Goal: Information Seeking & Learning: Learn about a topic

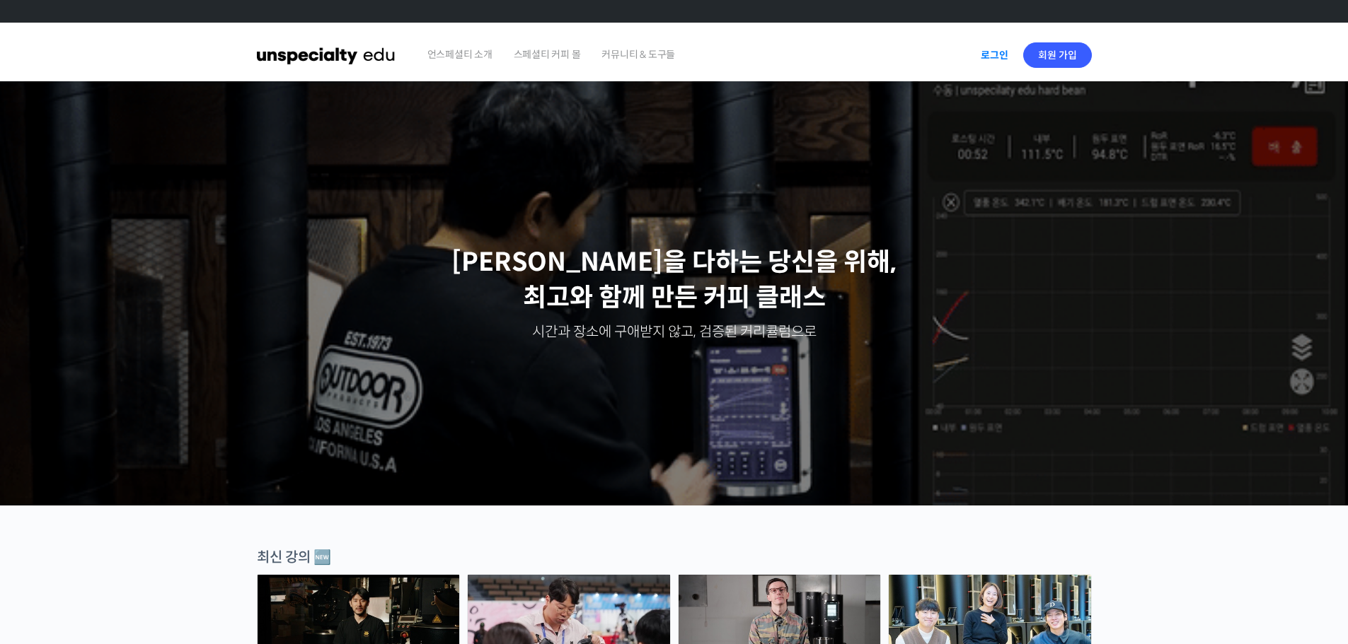
click at [983, 48] on link "로그인" at bounding box center [994, 55] width 45 height 33
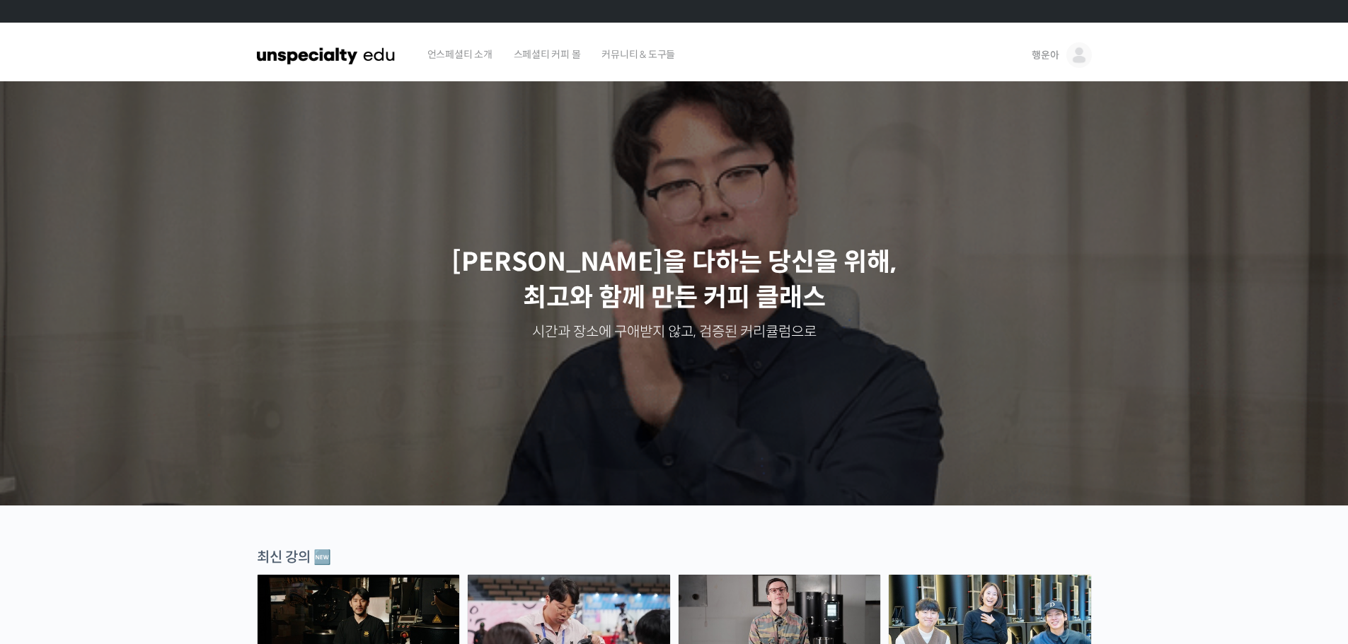
click at [1062, 54] on link "행운아" at bounding box center [1060, 55] width 59 height 54
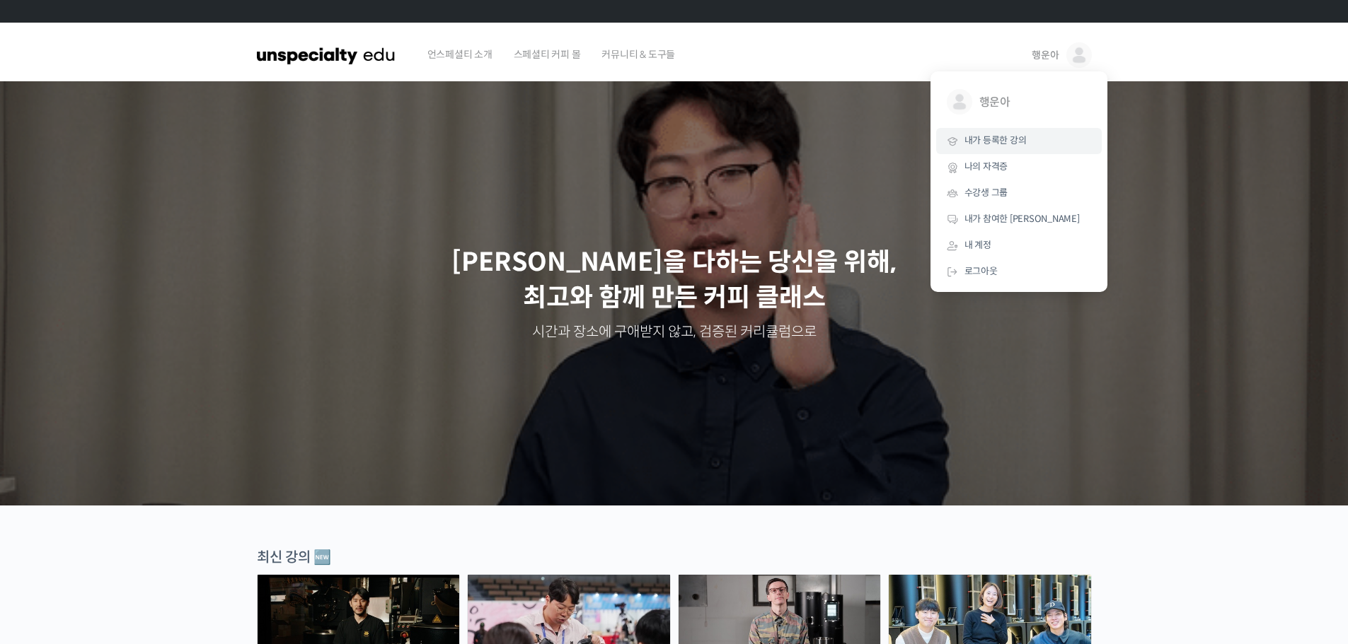
click at [1036, 144] on link "내가 등록한 강의" at bounding box center [1019, 141] width 166 height 26
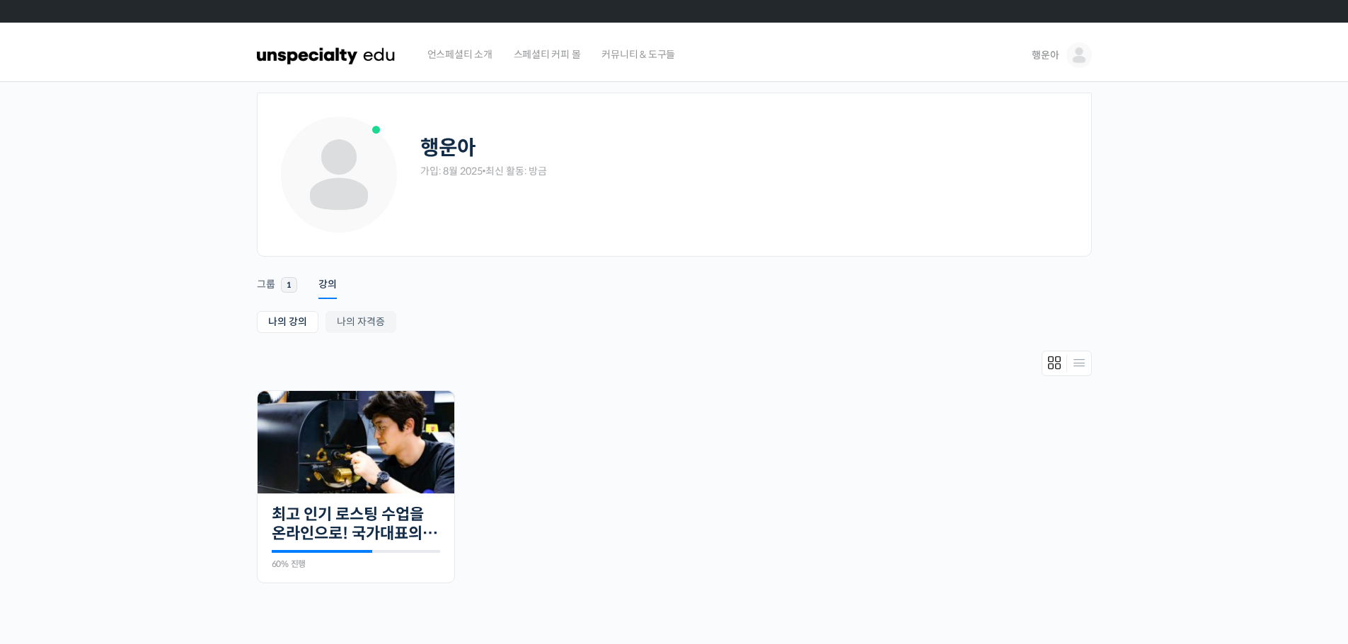
click at [381, 383] on div at bounding box center [674, 367] width 835 height 33
click at [422, 435] on img at bounding box center [355, 442] width 197 height 103
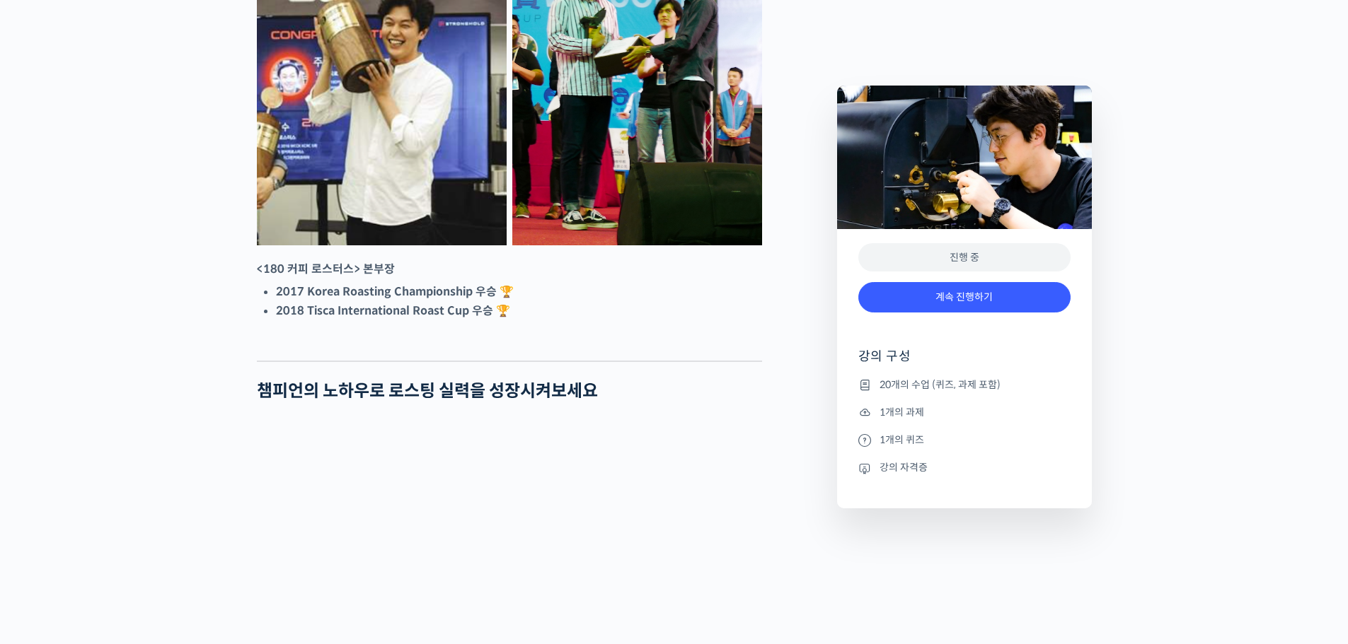
scroll to position [778, 0]
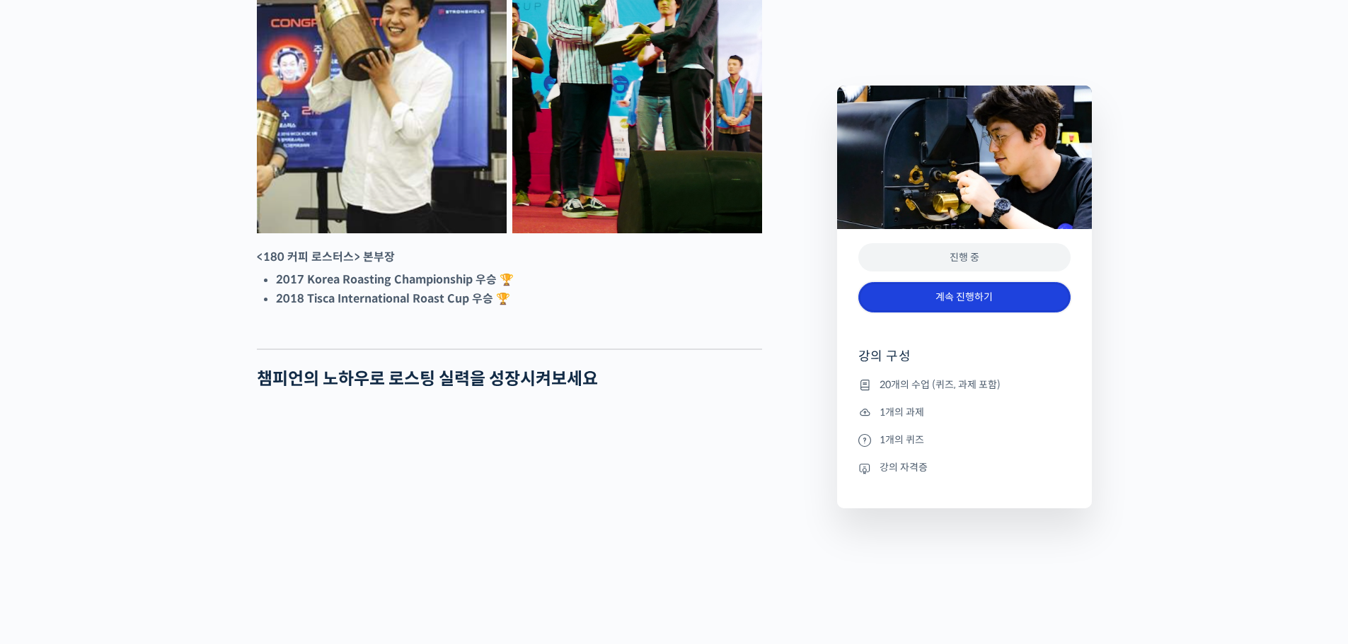
click at [951, 290] on link "계속 진행하기" at bounding box center [964, 297] width 212 height 30
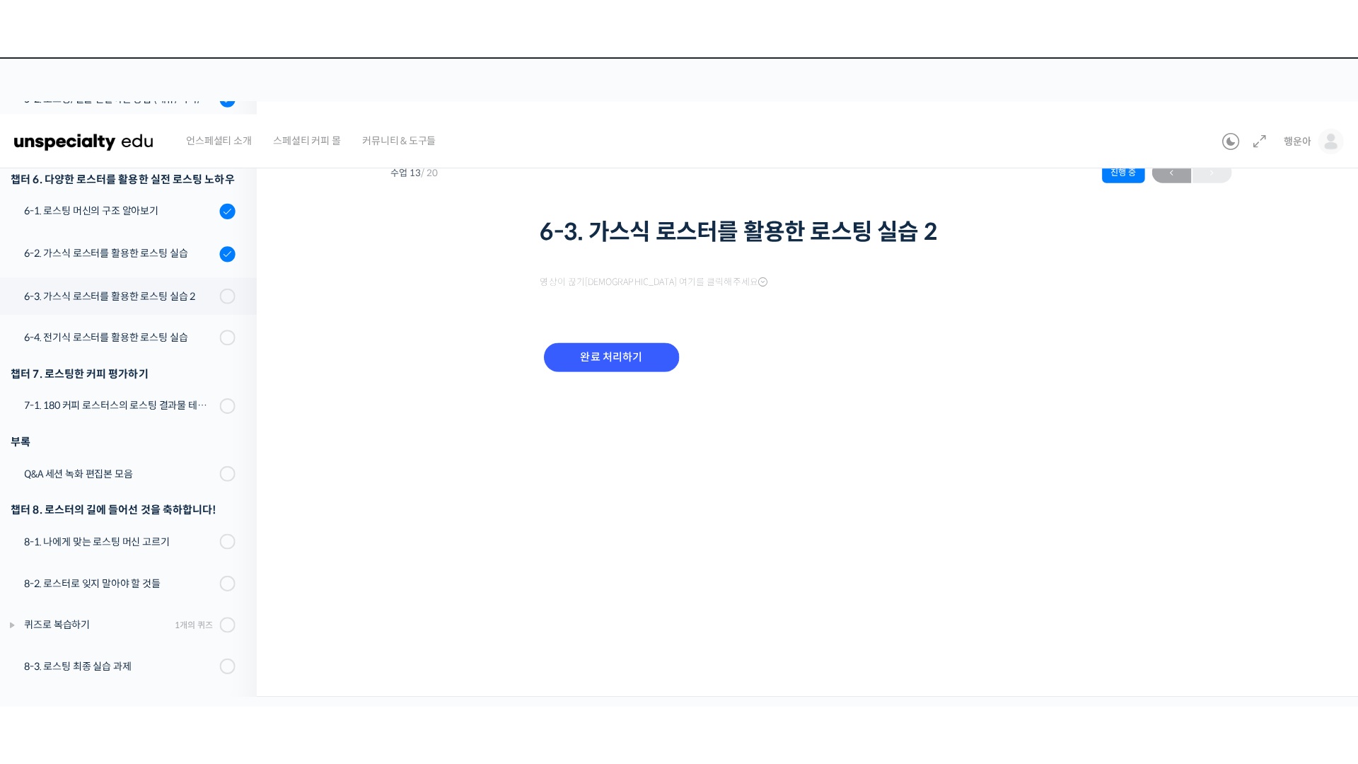
scroll to position [28, 0]
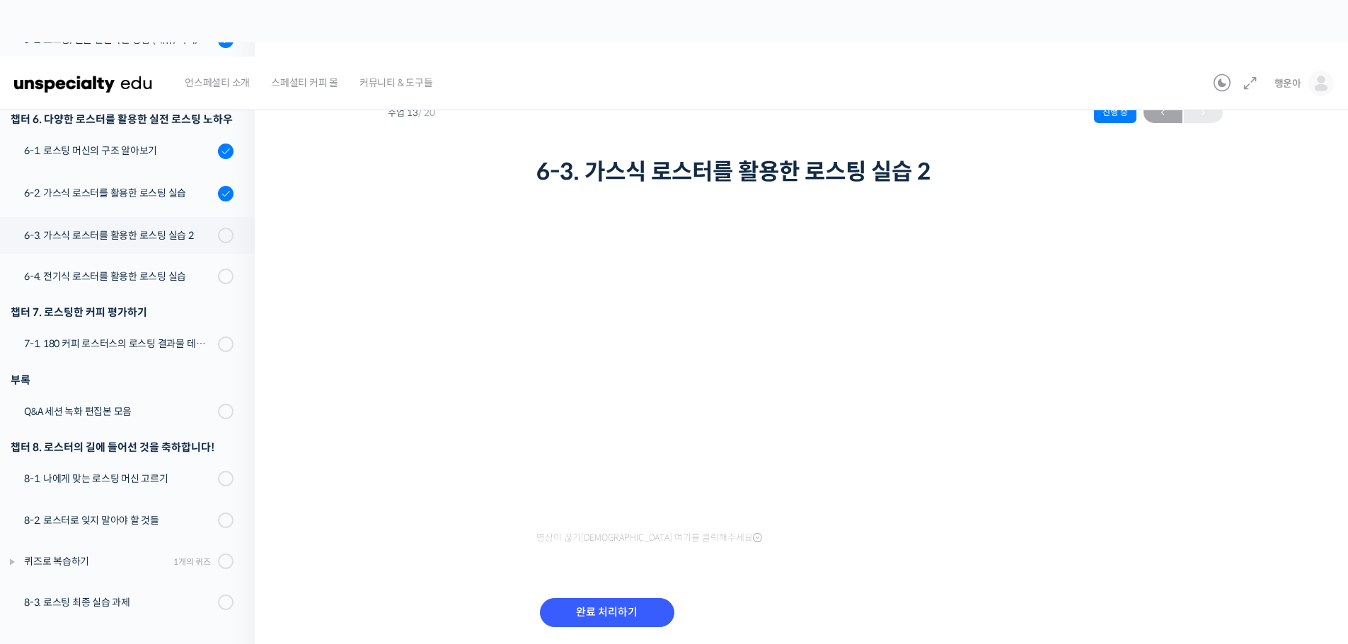
drag, startPoint x: 1294, startPoint y: 524, endPoint x: 1277, endPoint y: 509, distance: 22.6
click at [1294, 521] on div "최고 인기 로스팅 수업을 온라인으로! 국가대표의 로스팅 클래스 6-3. 가스식 로스터를 활용한 로스팅 실습 2 진행 중 수업 13 / 20 진…" at bounding box center [805, 368] width 1100 height 652
click at [487, 442] on div "최고 인기 로스팅 수업을 온라인으로! 국가대표의 로스팅 클래스 6-3. 가스식 로스터를 활용한 로스팅 실습 2 진행 중 수업 13 / 20 진…" at bounding box center [804, 364] width 959 height 601
click at [1066, 606] on div "완료 처리하기" at bounding box center [805, 624] width 538 height 81
drag, startPoint x: 1087, startPoint y: 577, endPoint x: 1011, endPoint y: 562, distance: 78.0
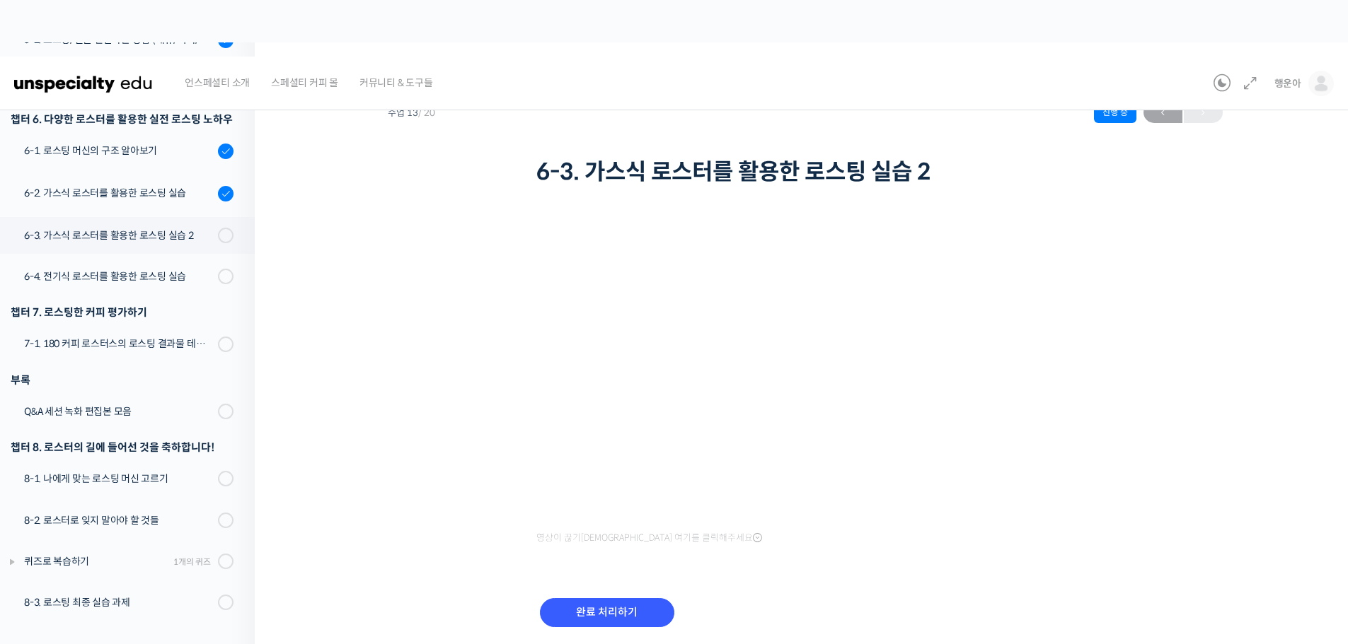
click at [1087, 577] on div "최고 인기 로스팅 수업을 온라인으로! 국가대표의 로스팅 클래스 6-3. 가스식 로스터를 활용한 로스팅 실습 2 진행 중 수업 13 / 20 진…" at bounding box center [804, 364] width 959 height 601
